Goal: Navigation & Orientation: Find specific page/section

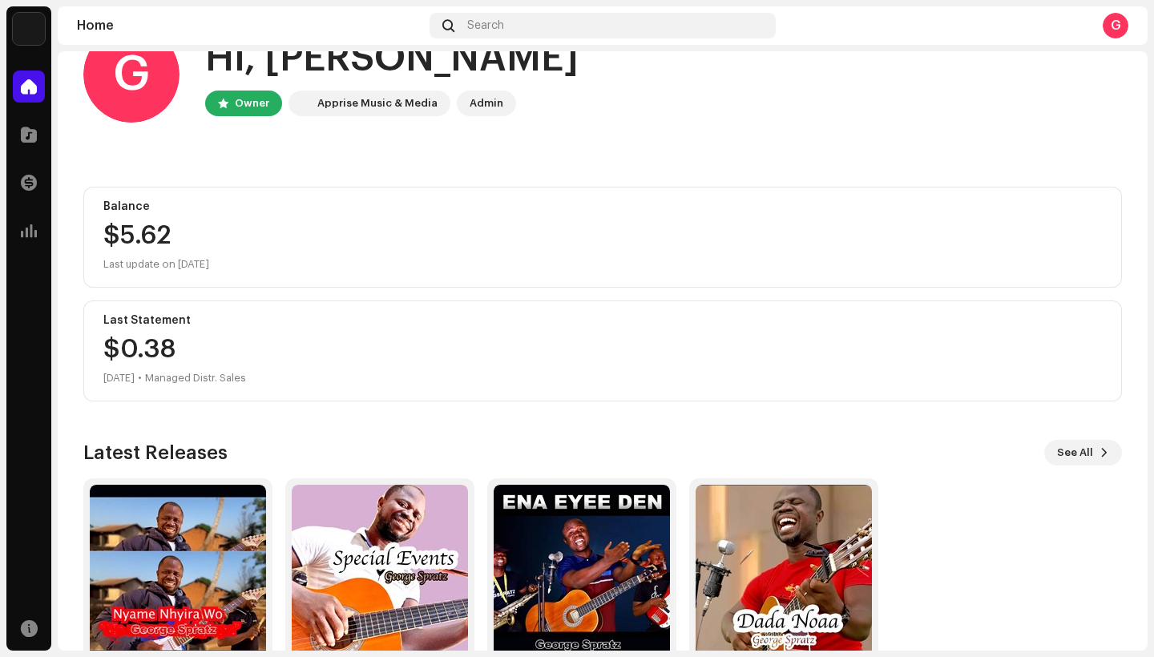
scroll to position [135, 0]
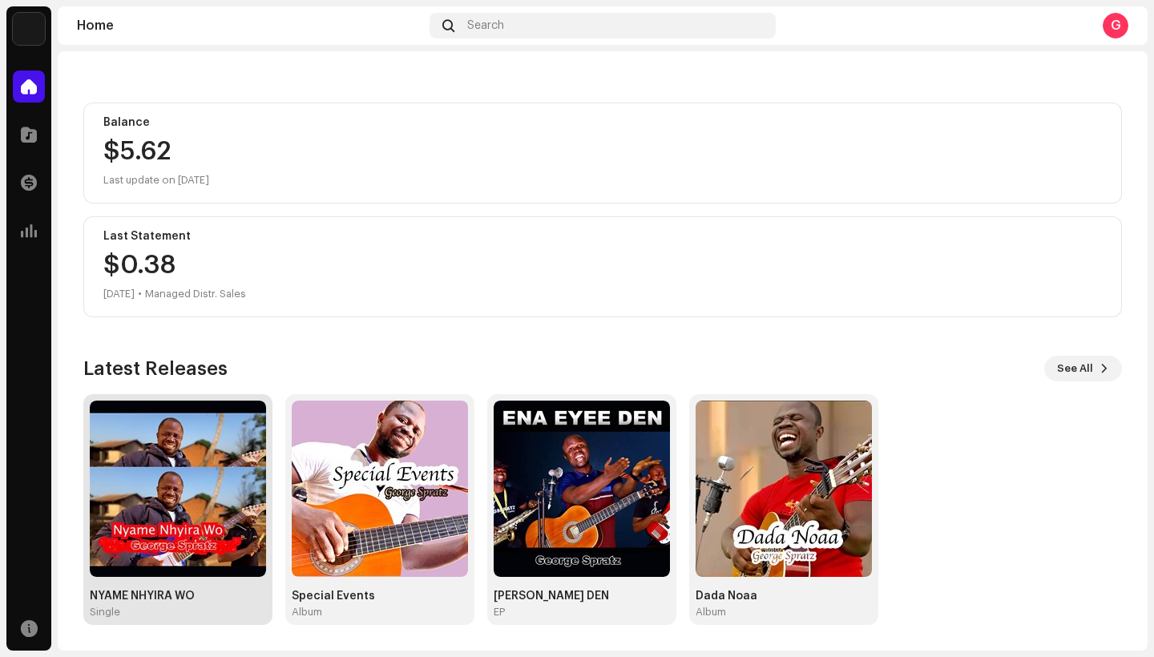
click at [195, 494] on img at bounding box center [178, 489] width 176 height 176
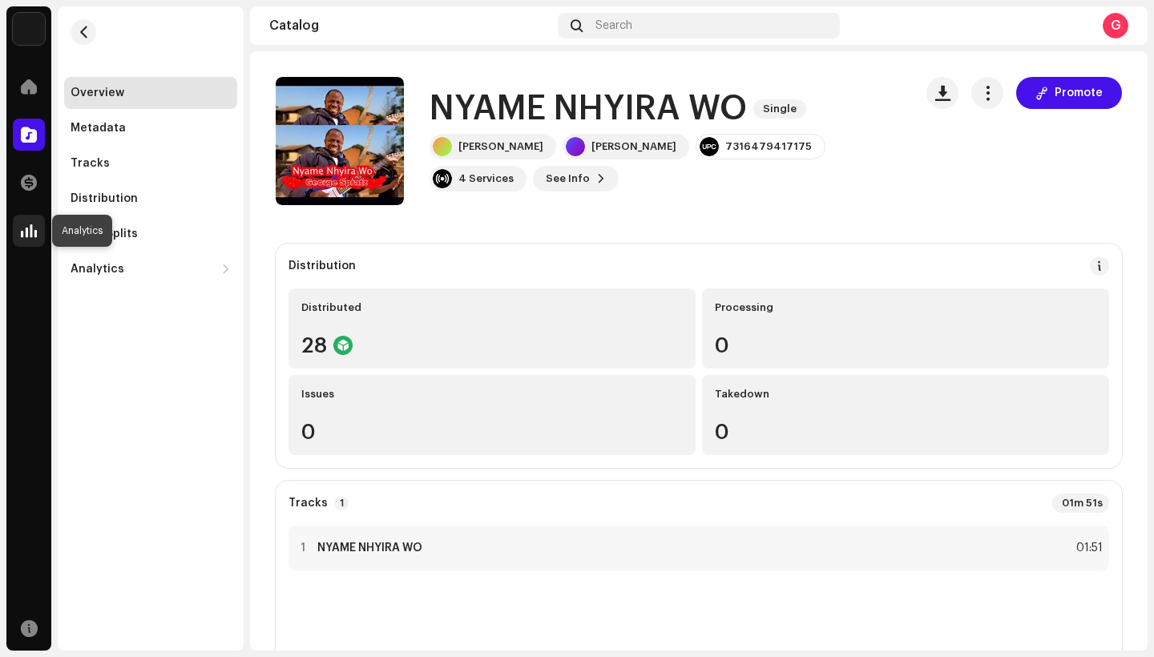
click at [26, 236] on span at bounding box center [29, 230] width 16 height 13
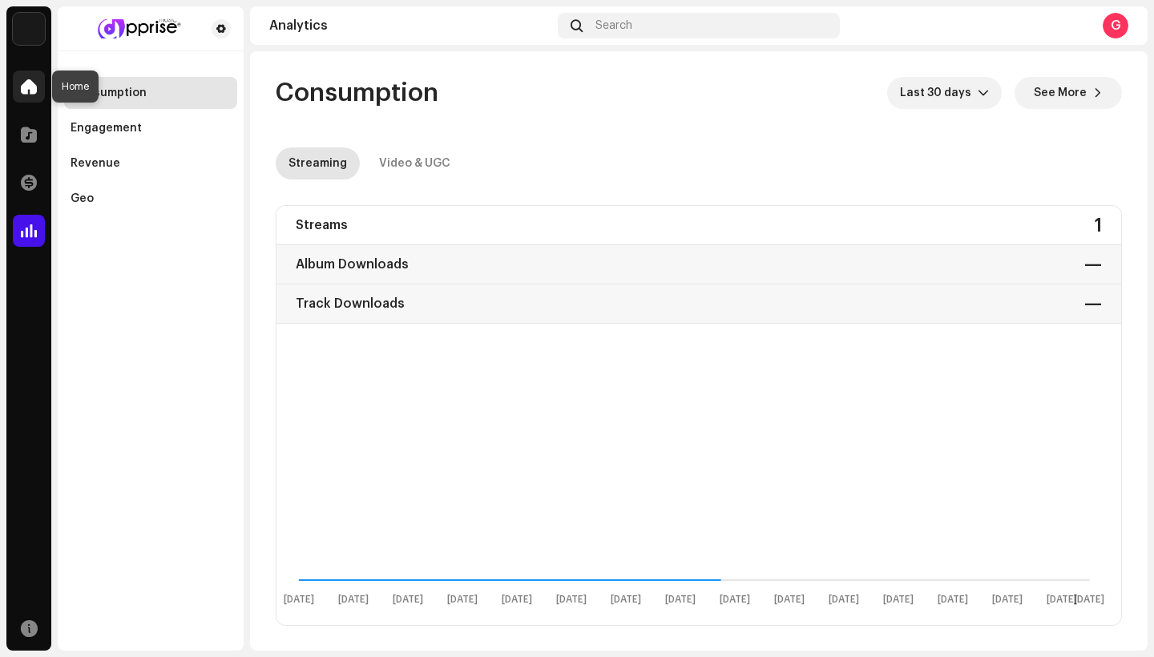
click at [31, 92] on span at bounding box center [29, 86] width 16 height 13
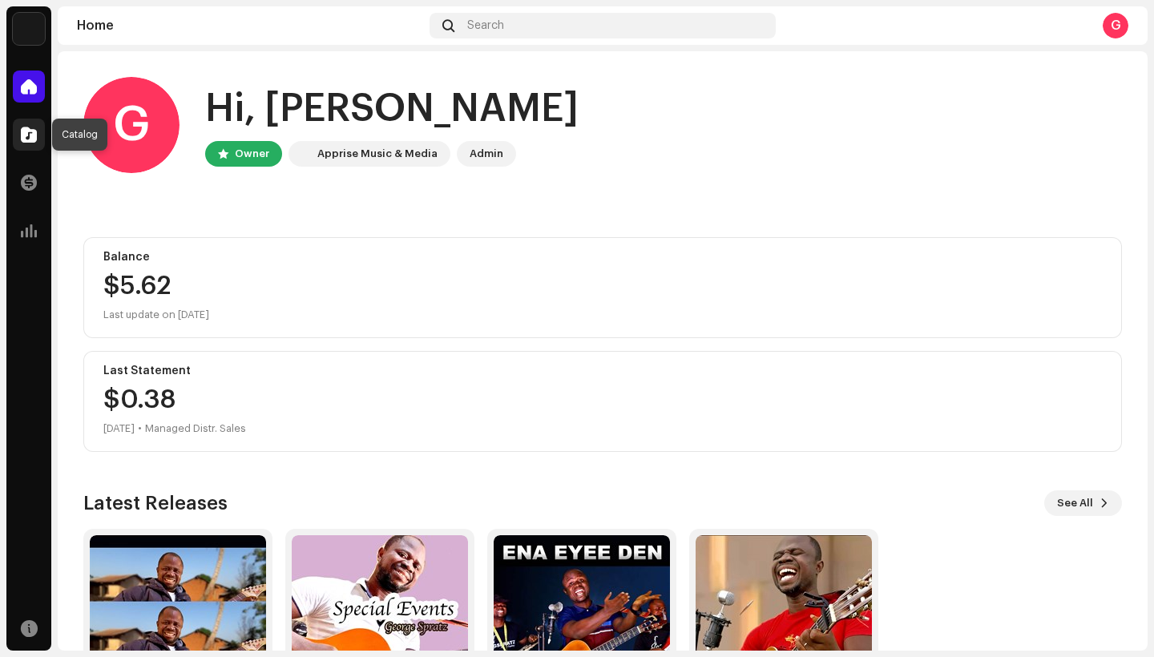
click at [32, 141] on span at bounding box center [29, 134] width 16 height 13
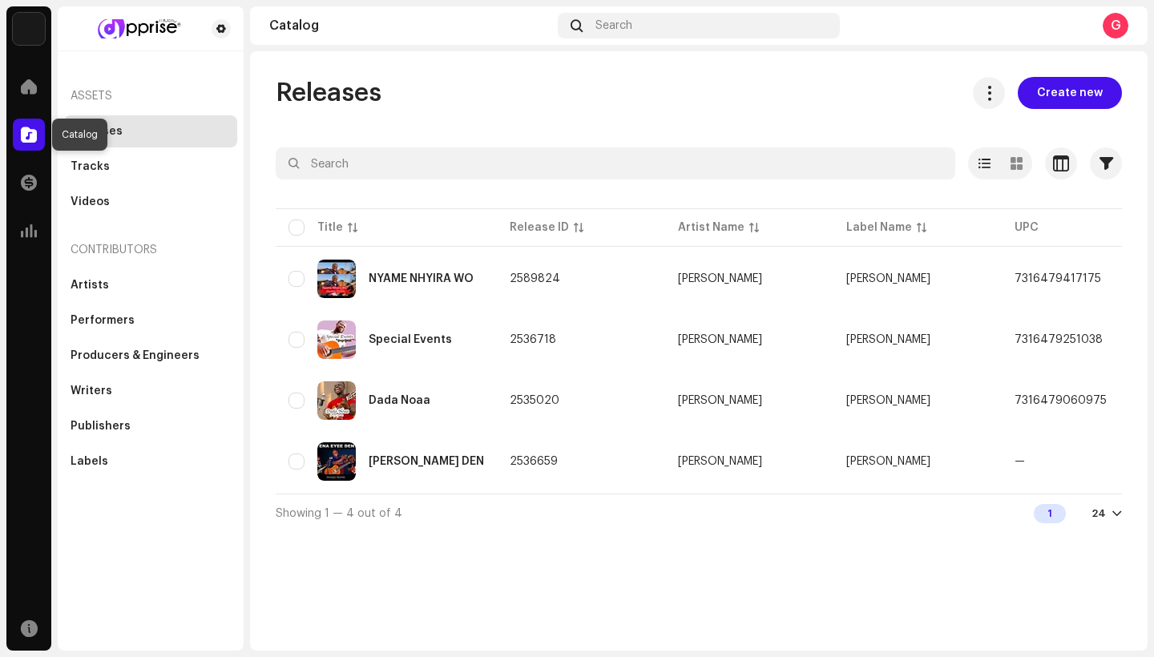
click at [31, 137] on span at bounding box center [29, 134] width 16 height 13
click at [1116, 36] on div "G" at bounding box center [1116, 26] width 26 height 26
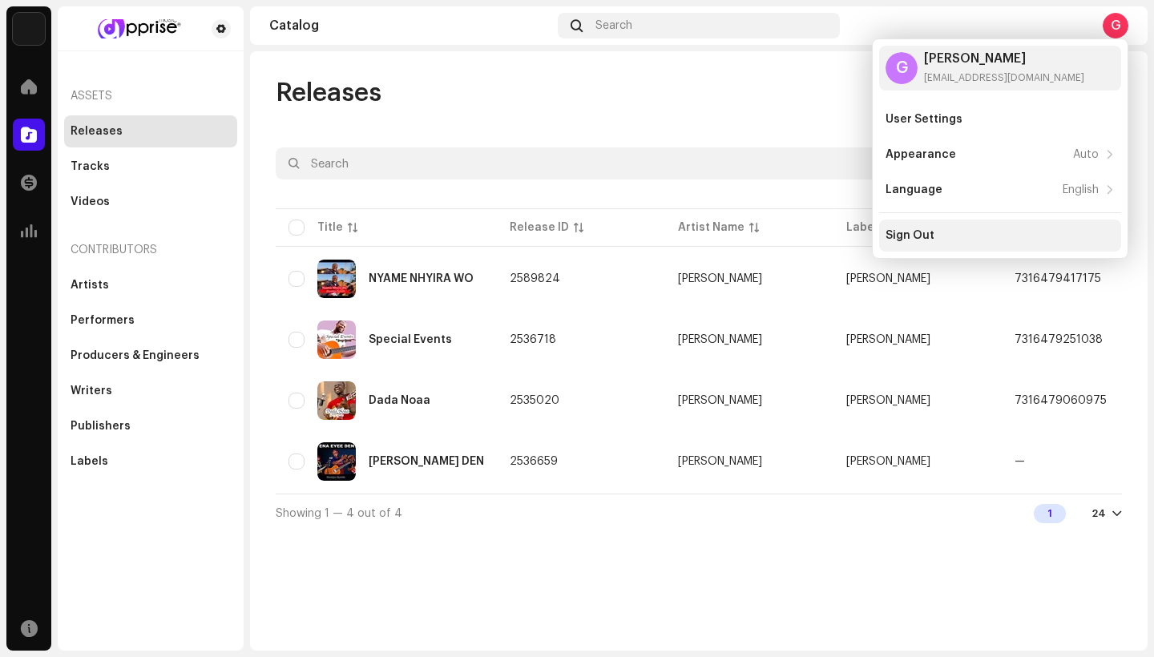
click at [910, 238] on div "Sign Out" at bounding box center [910, 235] width 49 height 13
